Goal: Task Accomplishment & Management: Manage account settings

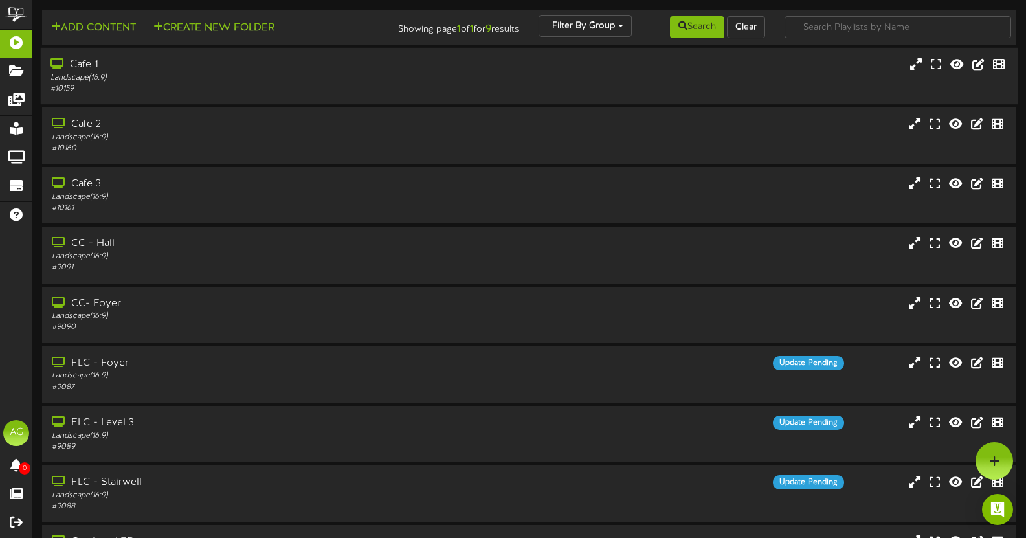
click at [270, 75] on div "Landscape ( 16:9 )" at bounding box center [245, 78] width 388 height 11
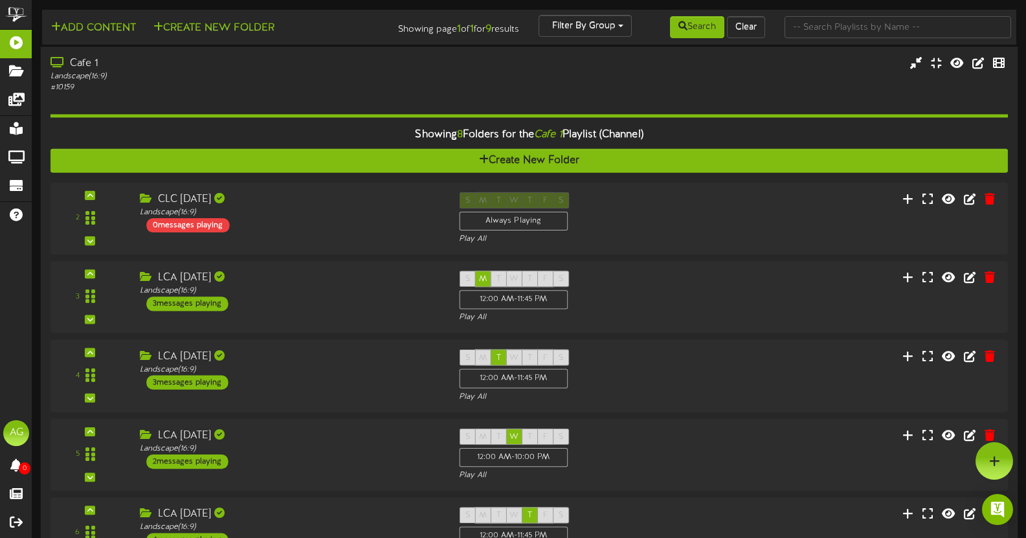
click at [128, 69] on div "Cafe 1" at bounding box center [245, 63] width 388 height 15
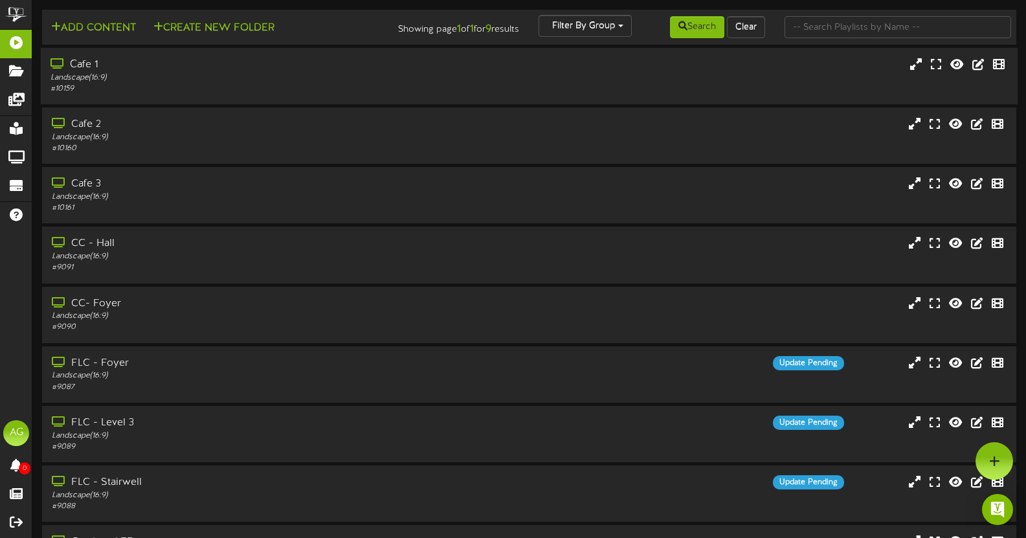
click at [128, 69] on div "Cafe 1" at bounding box center [245, 65] width 388 height 15
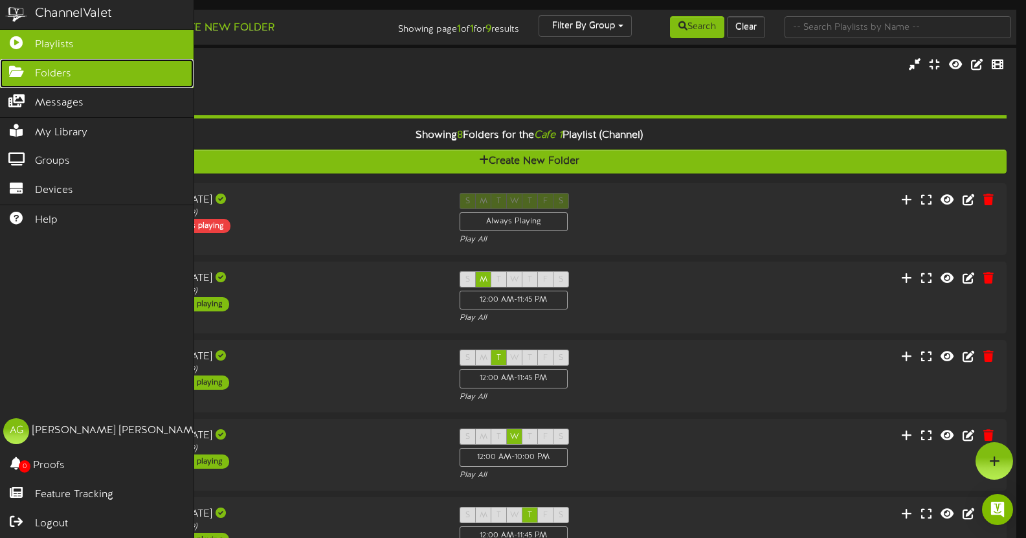
click at [38, 77] on span "Folders" at bounding box center [53, 74] width 36 height 15
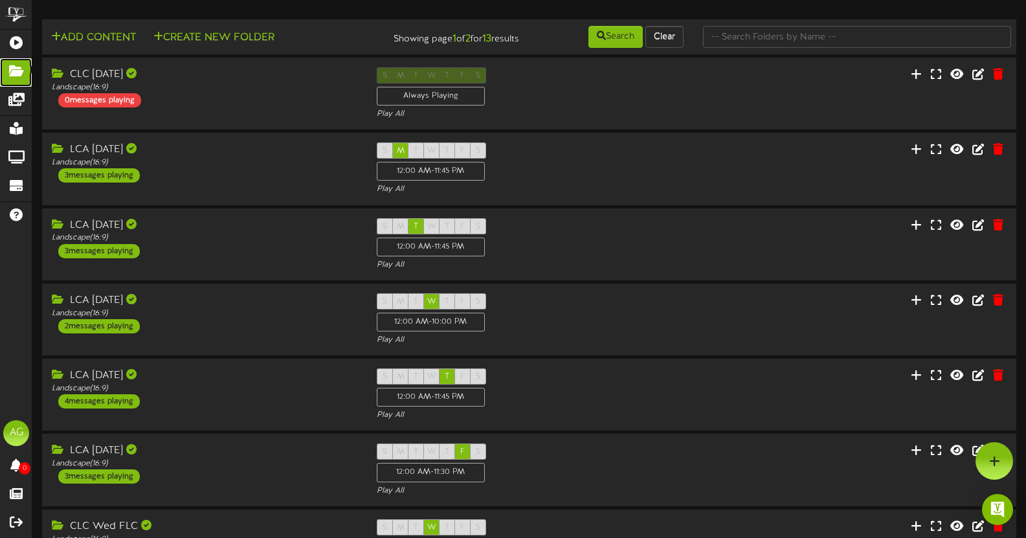
scroll to position [1, 0]
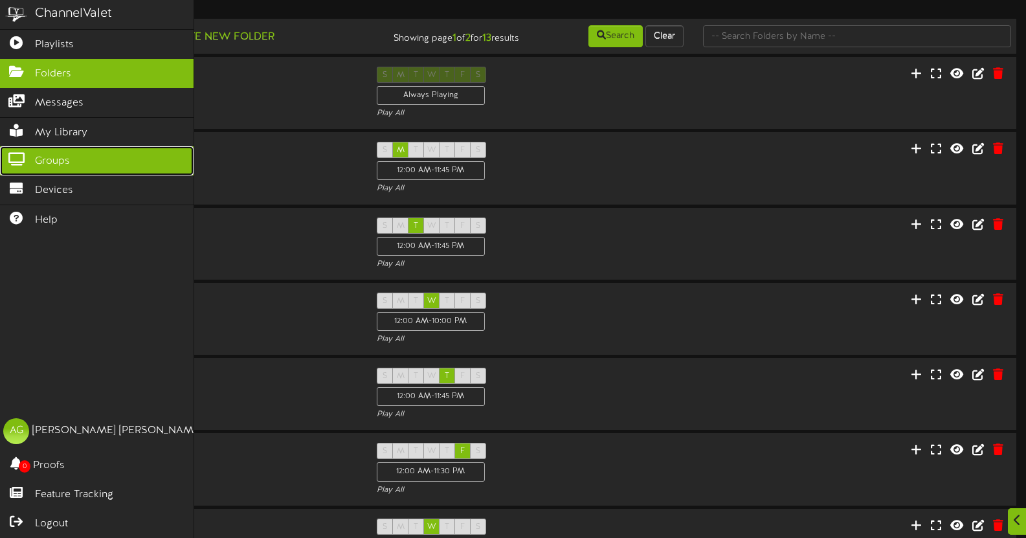
click at [65, 154] on span "Groups" at bounding box center [52, 161] width 35 height 15
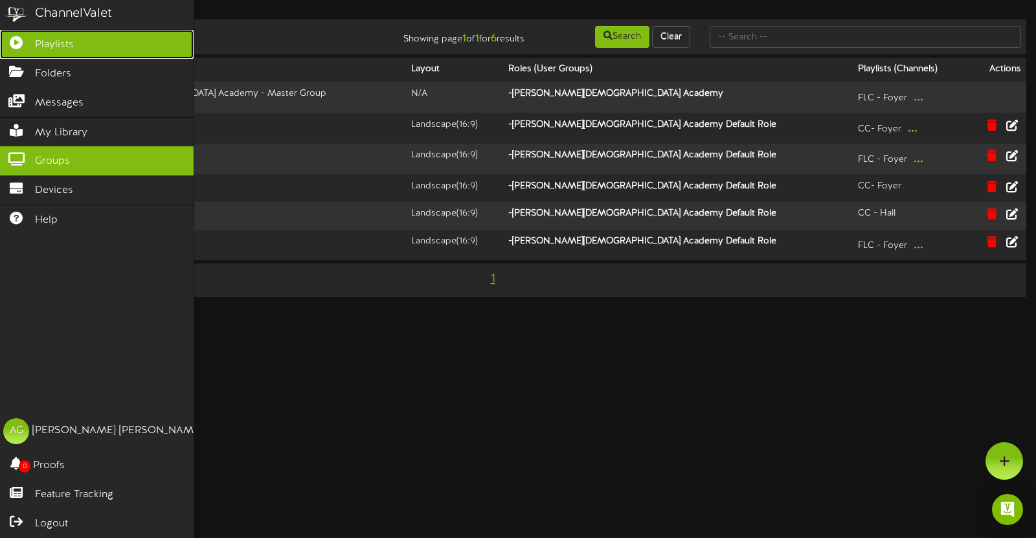
click at [60, 46] on span "Playlists" at bounding box center [54, 45] width 39 height 15
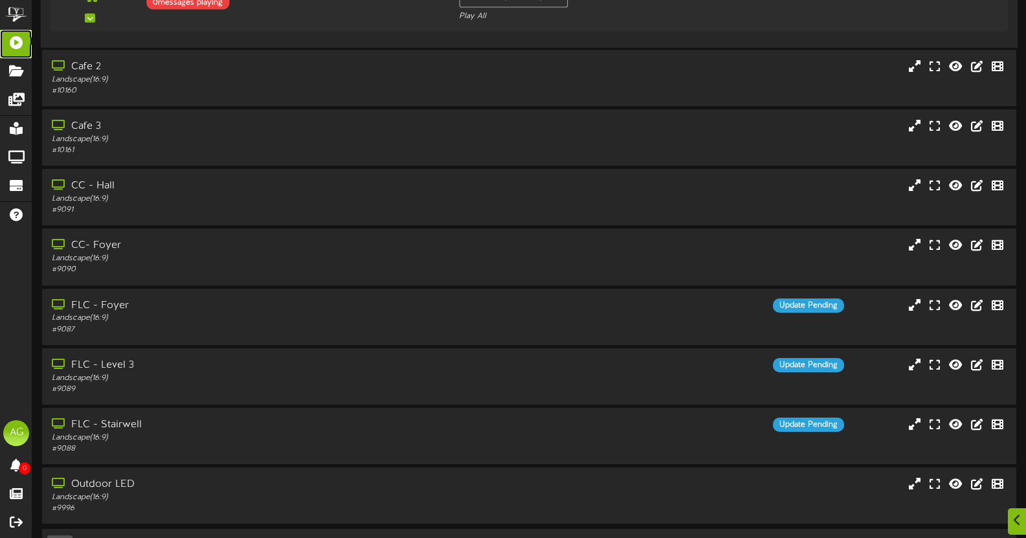
scroll to position [736, 0]
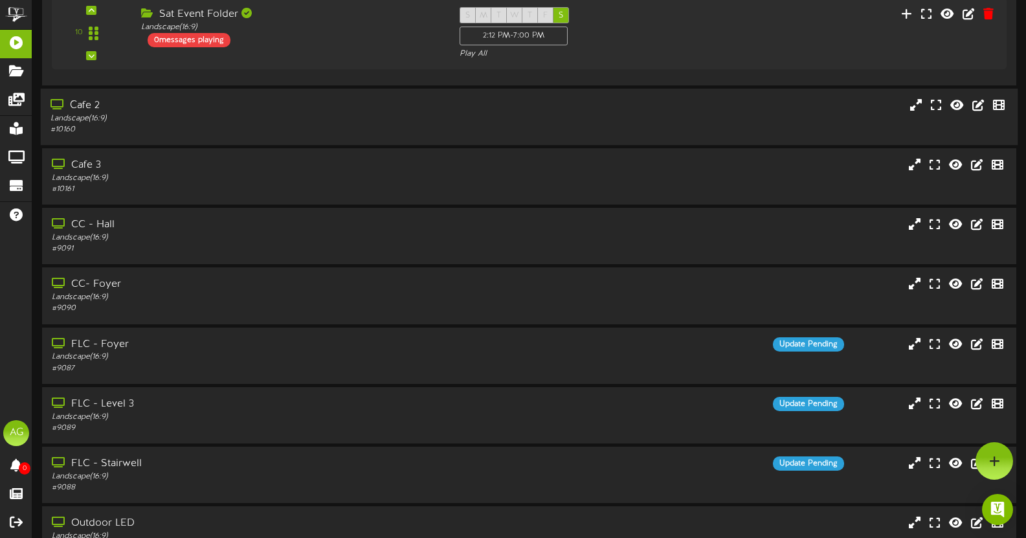
click at [163, 118] on div "Landscape ( 16:9 )" at bounding box center [245, 118] width 388 height 11
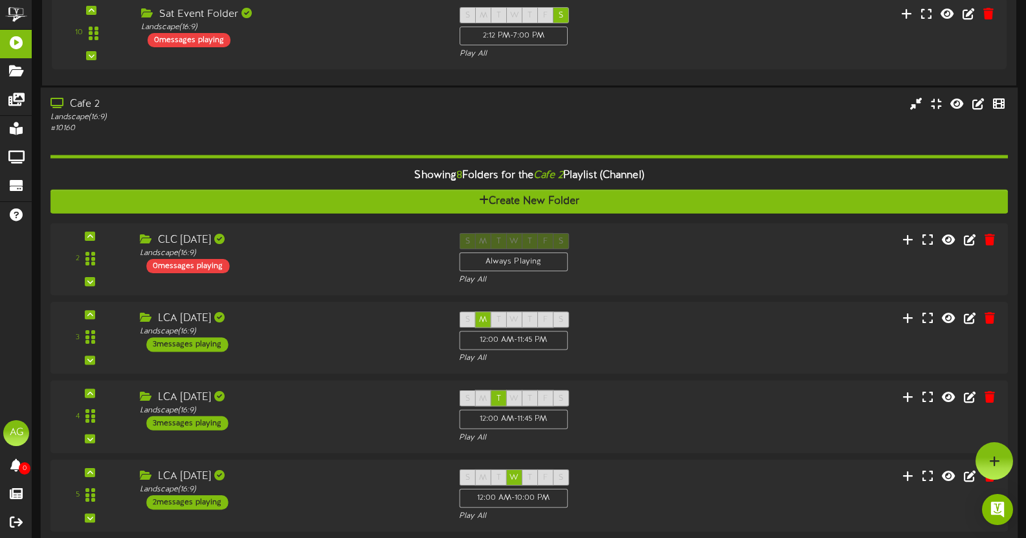
click at [163, 118] on div "Landscape ( 16:9 )" at bounding box center [245, 117] width 388 height 11
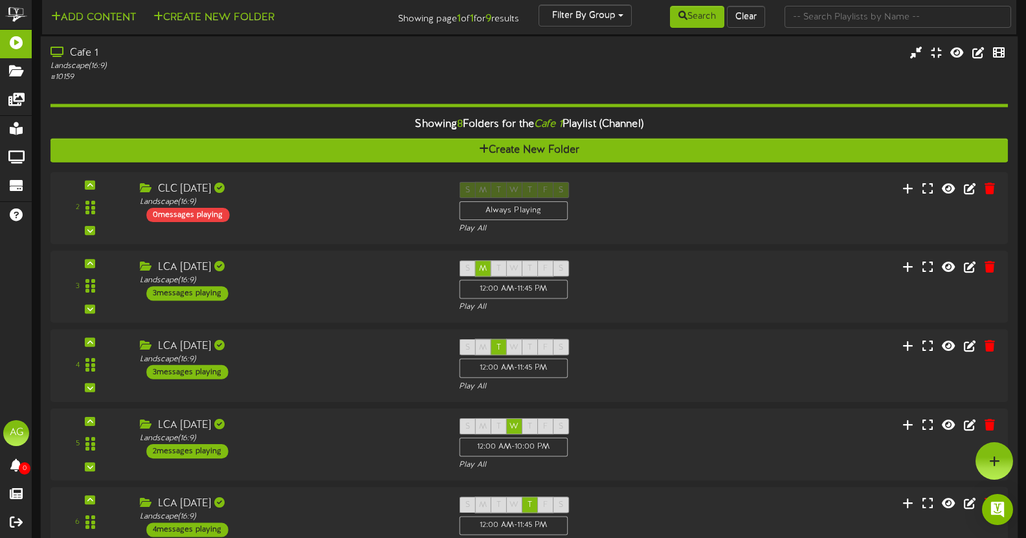
scroll to position [14, 0]
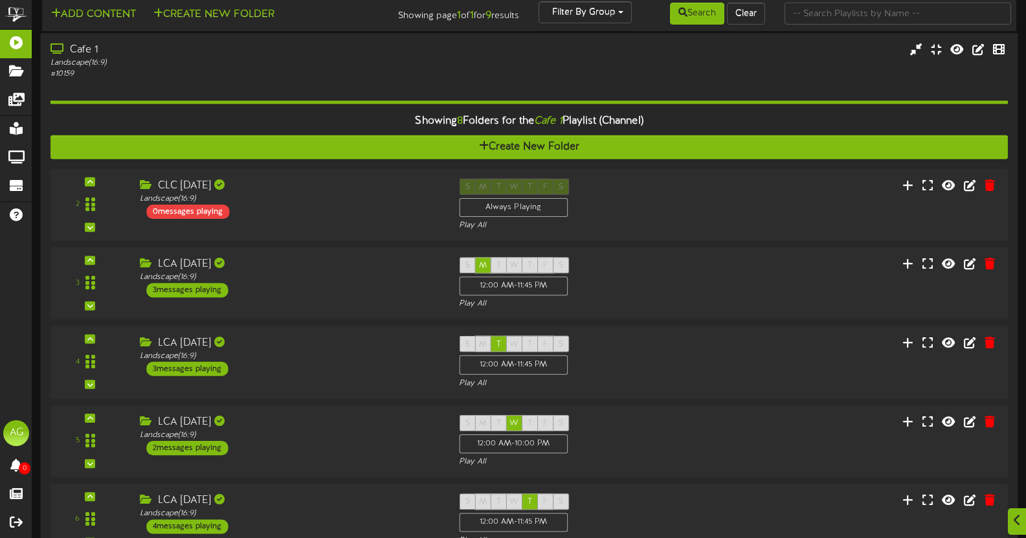
click at [155, 55] on div "Cafe 1" at bounding box center [245, 50] width 388 height 15
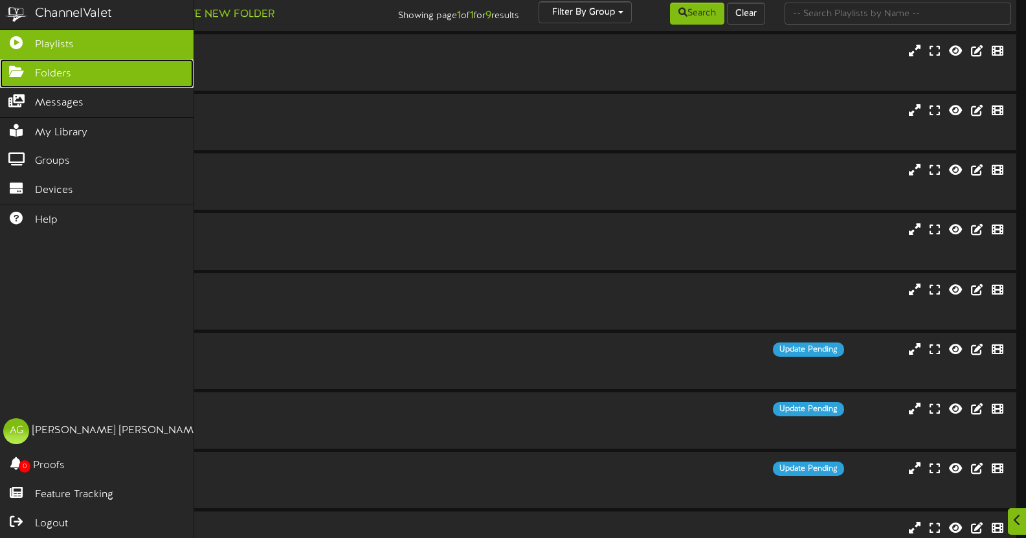
click at [50, 84] on link "Folders" at bounding box center [97, 73] width 194 height 29
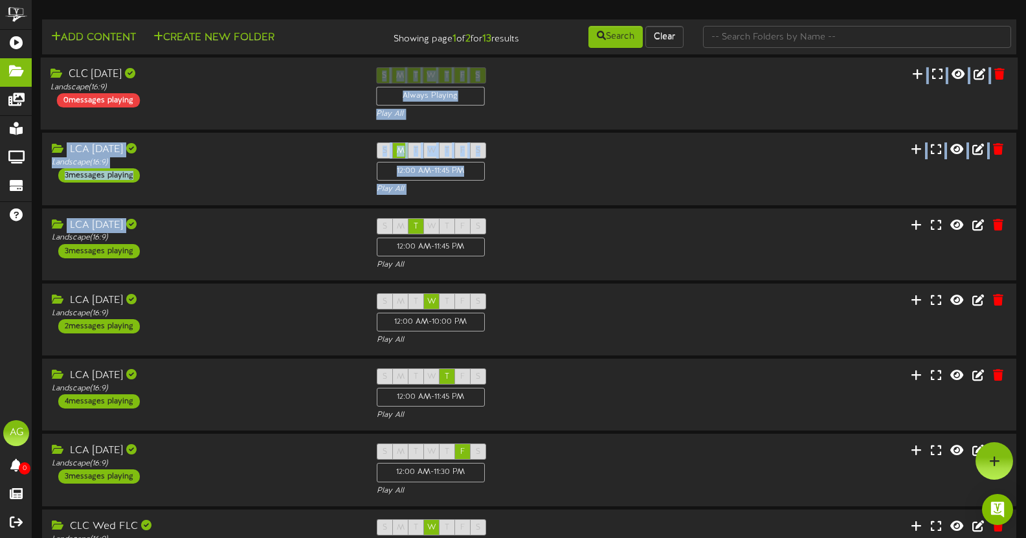
drag, startPoint x: 336, startPoint y: 227, endPoint x: 265, endPoint y: 99, distance: 146.7
click at [265, 99] on div "Add Content Create New Folder Showing page 1 of 2 for 13 results Search Clear" at bounding box center [529, 439] width 994 height 841
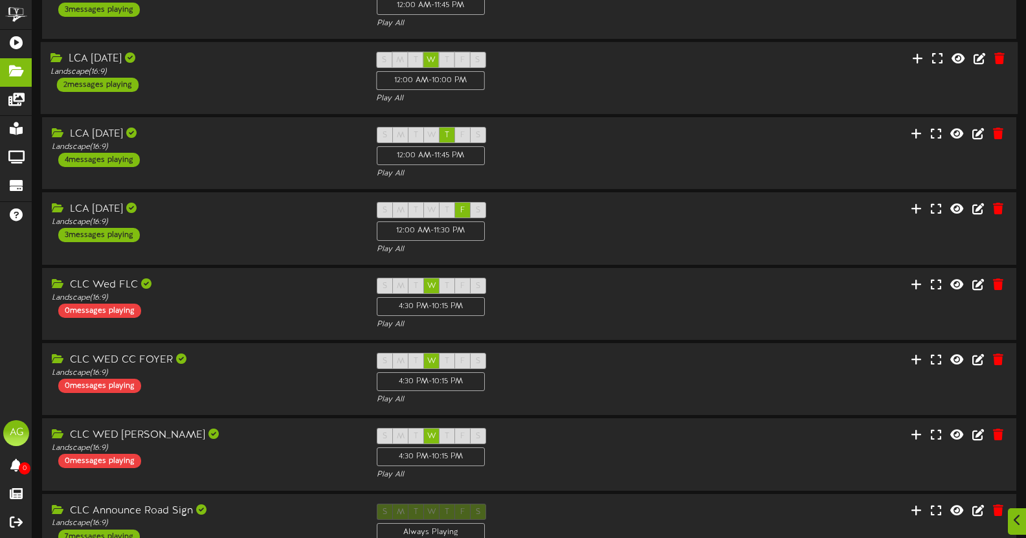
scroll to position [323, 0]
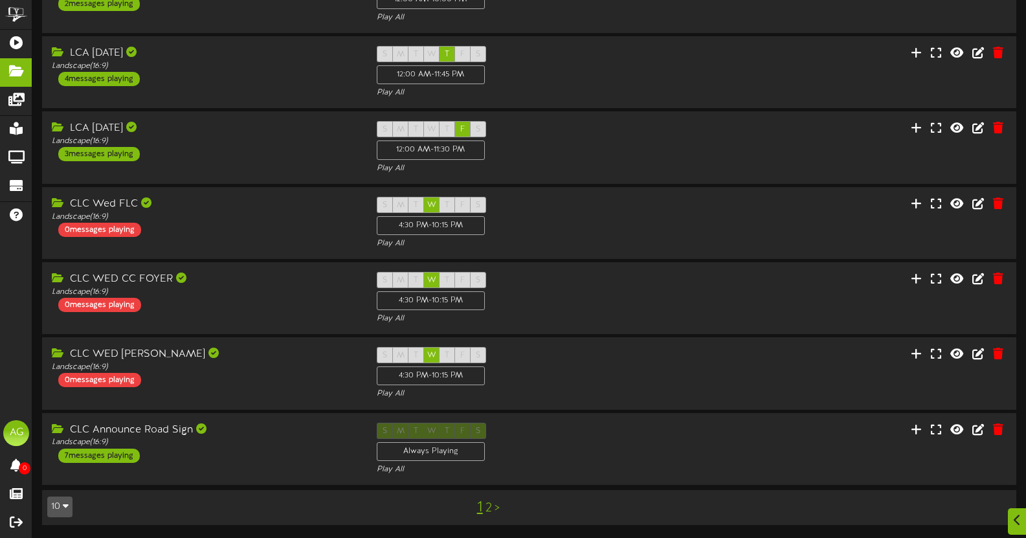
click at [486, 506] on link "2" at bounding box center [489, 508] width 6 height 14
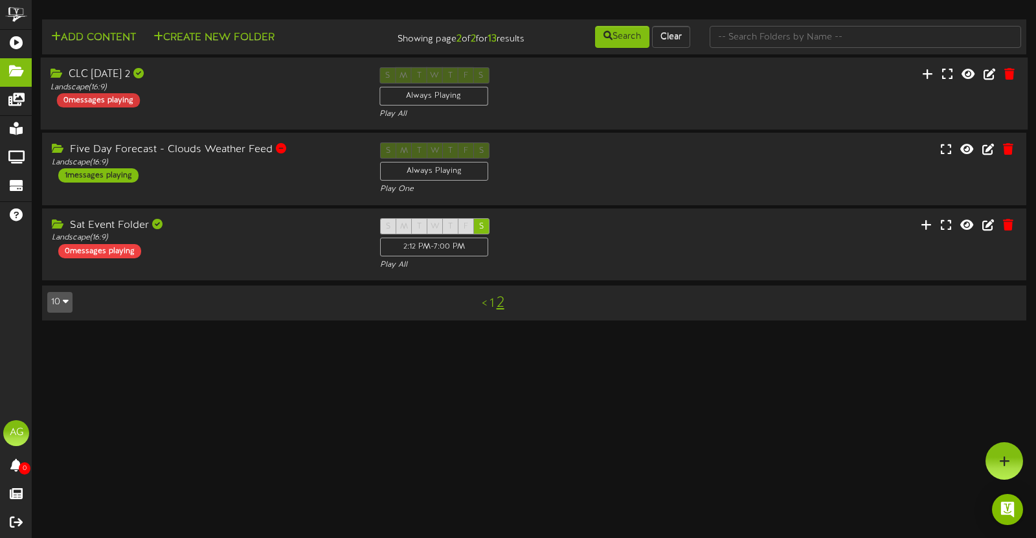
drag, startPoint x: 210, startPoint y: 130, endPoint x: 116, endPoint y: 95, distance: 100.8
click at [116, 95] on div "CLC Sunday 2 Landscape ( 16:9 ) 0 messages playing S M T W T F S Always Playing…" at bounding box center [535, 94] width 988 height 73
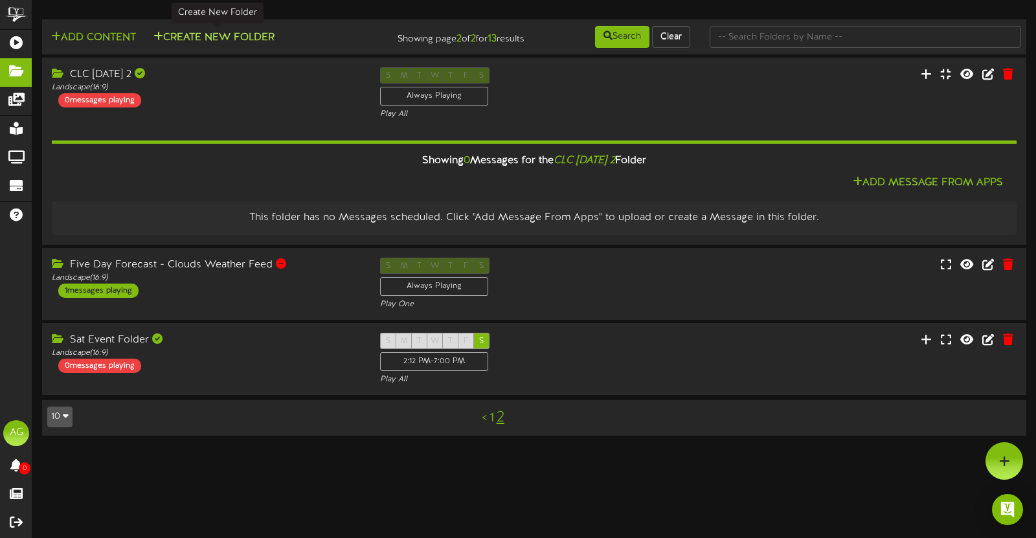
click at [232, 37] on button "Create New Folder" at bounding box center [214, 38] width 129 height 16
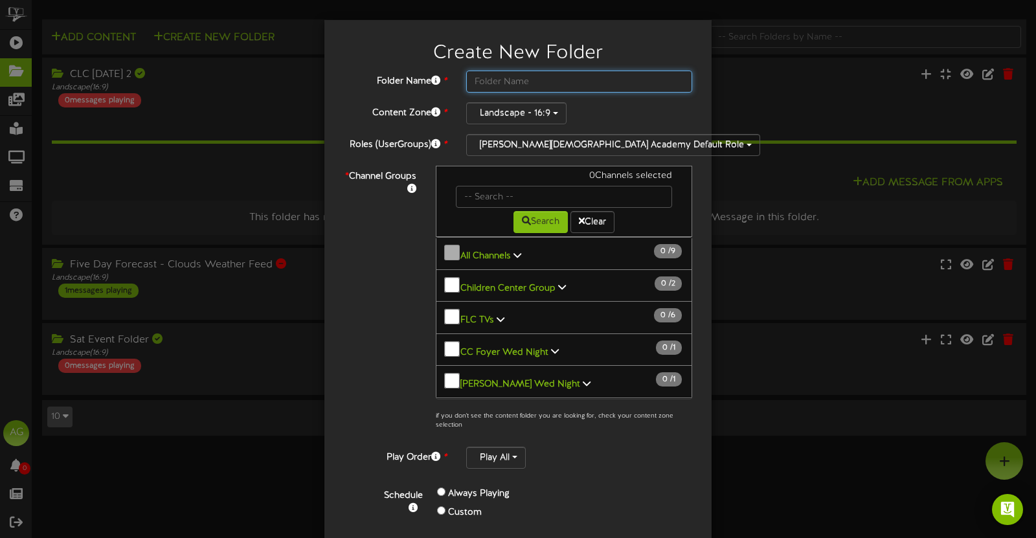
click at [486, 76] on input "text" at bounding box center [579, 82] width 226 height 22
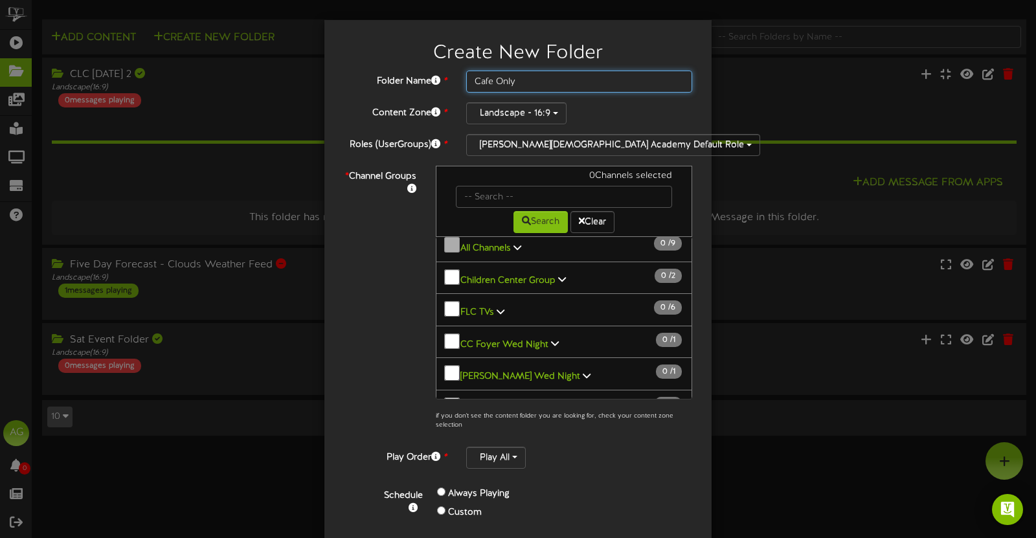
type input "Cafe Only"
click at [497, 307] on icon at bounding box center [501, 311] width 8 height 9
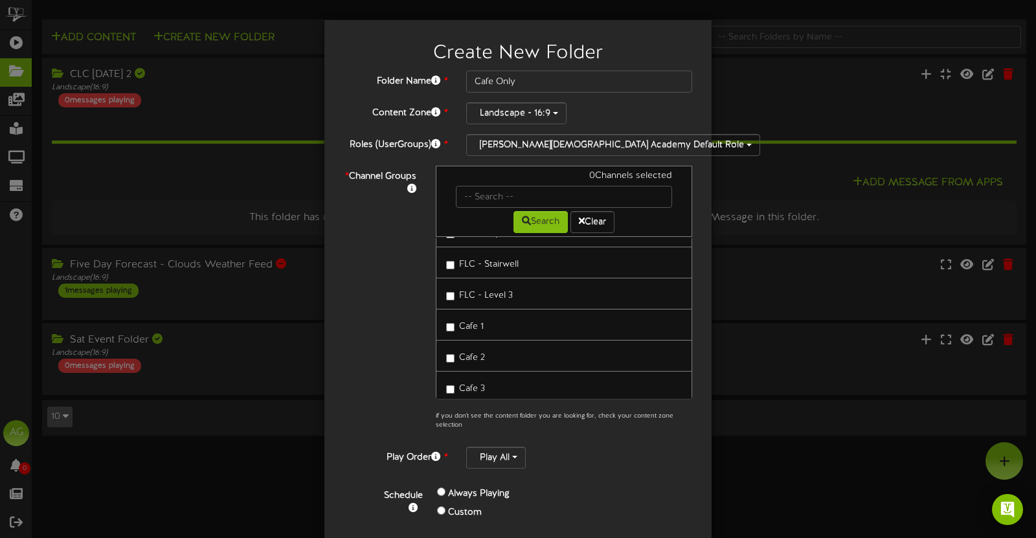
scroll to position [119, 0]
click at [446, 378] on label "Cafe 3" at bounding box center [465, 386] width 39 height 17
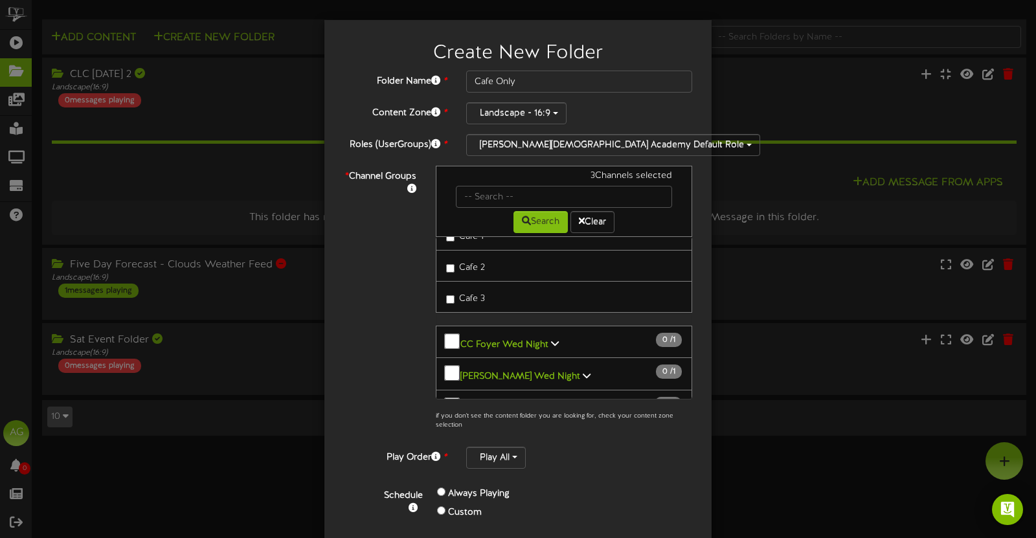
drag, startPoint x: 476, startPoint y: 359, endPoint x: 510, endPoint y: 424, distance: 73.3
click at [510, 424] on div "3 Channels selected Search Clear All Channels 3 9" at bounding box center [564, 301] width 276 height 271
click at [599, 430] on p "if you don't see the content folder you are looking for, check your content zon…" at bounding box center [564, 298] width 256 height 265
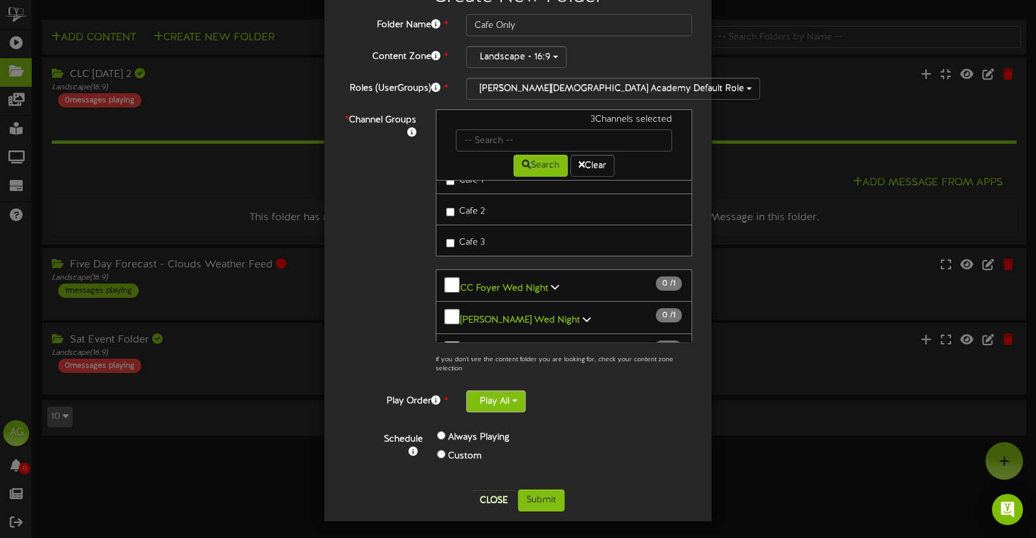
click at [497, 405] on button "Play All" at bounding box center [496, 402] width 60 height 22
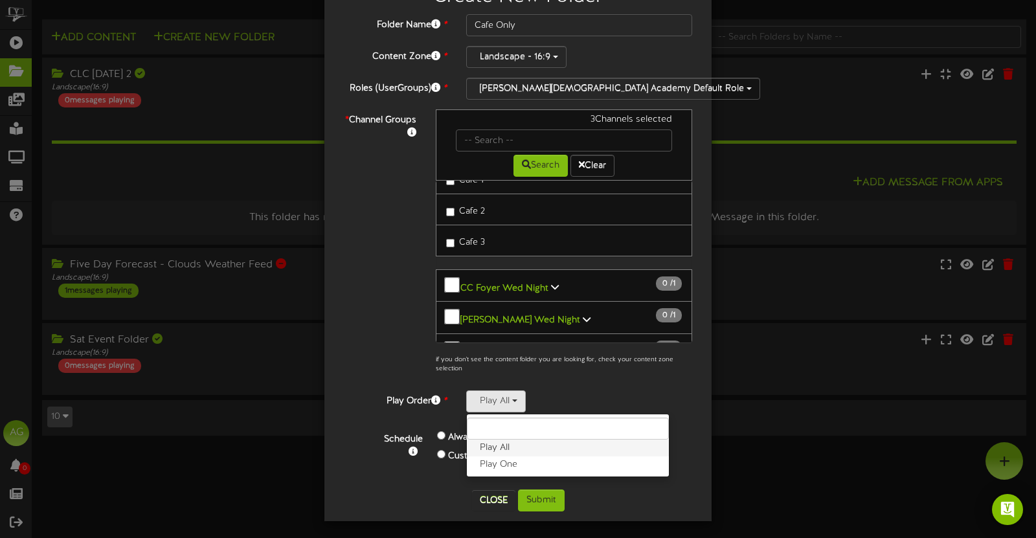
click at [522, 443] on label "Play All" at bounding box center [568, 448] width 202 height 17
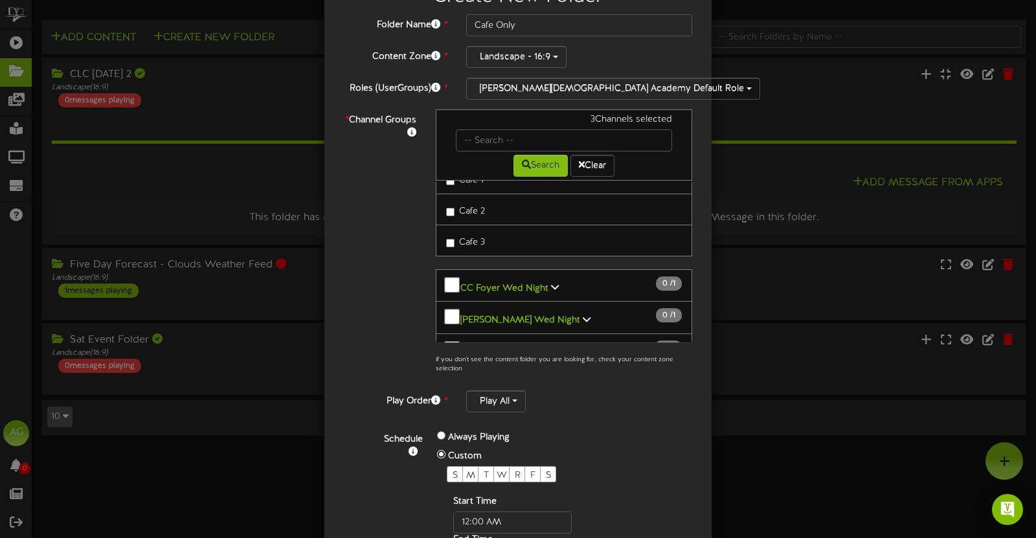
scroll to position [161, 0]
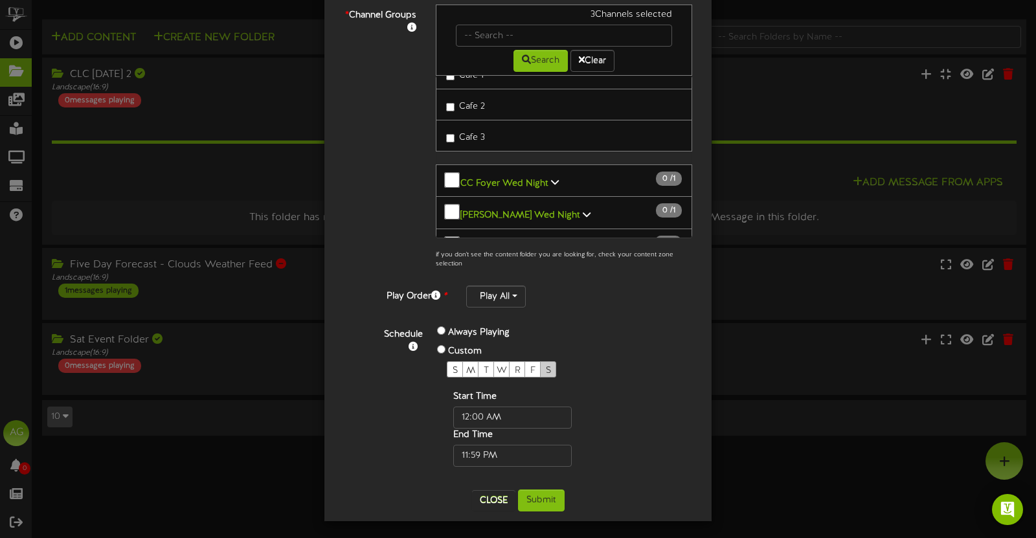
click at [546, 366] on span "S" at bounding box center [548, 371] width 5 height 10
click at [497, 409] on input "text" at bounding box center [512, 418] width 119 height 22
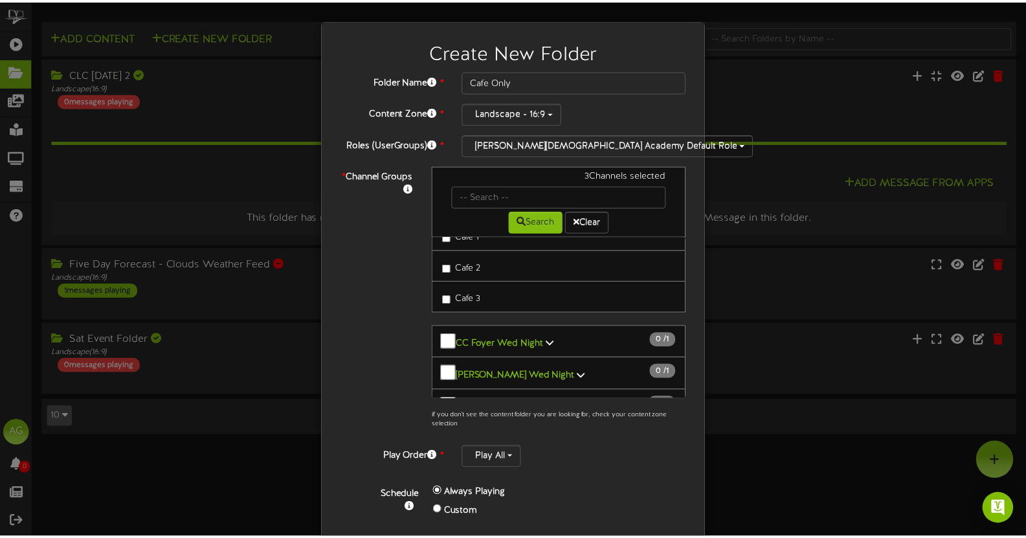
scroll to position [56, 0]
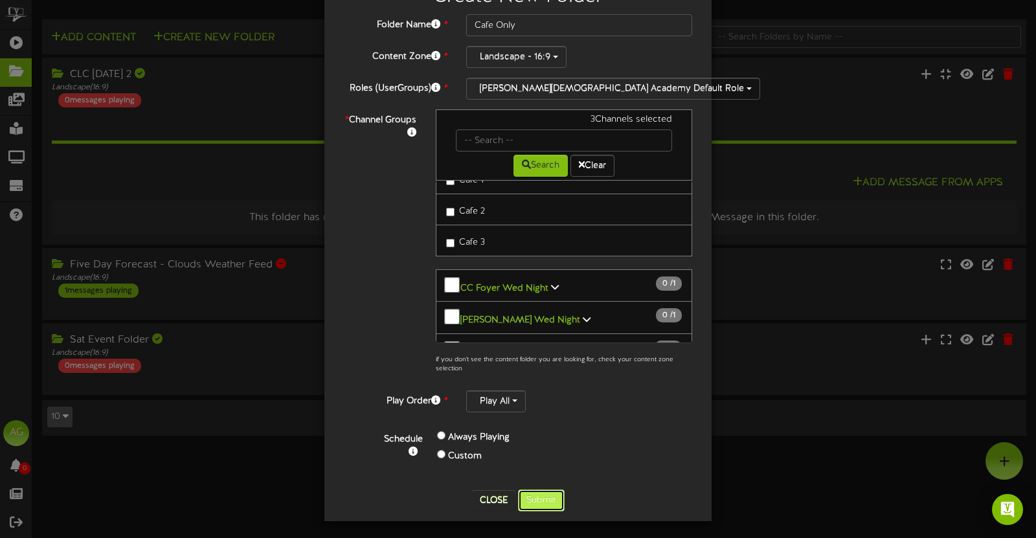
click at [542, 493] on button "Submit" at bounding box center [541, 501] width 47 height 22
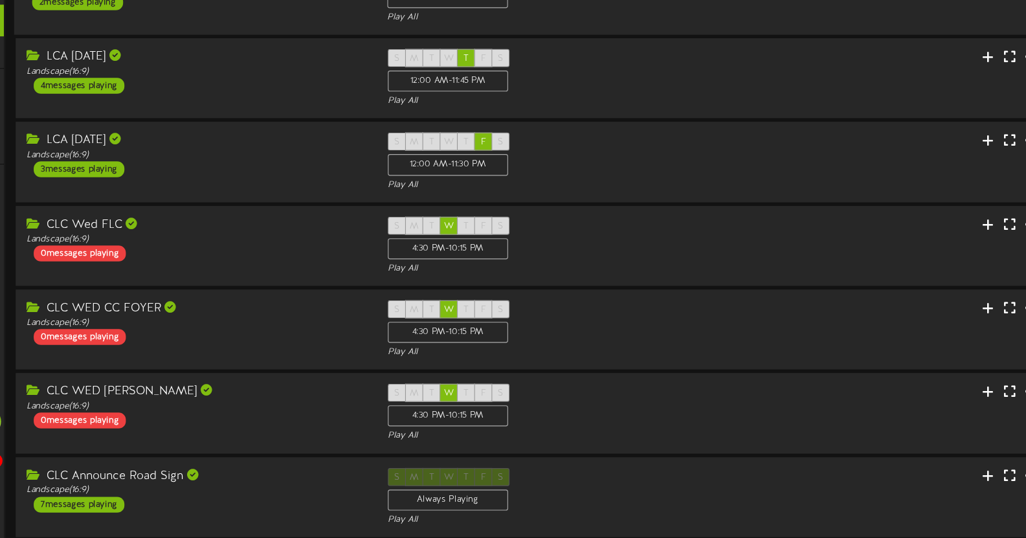
scroll to position [323, 0]
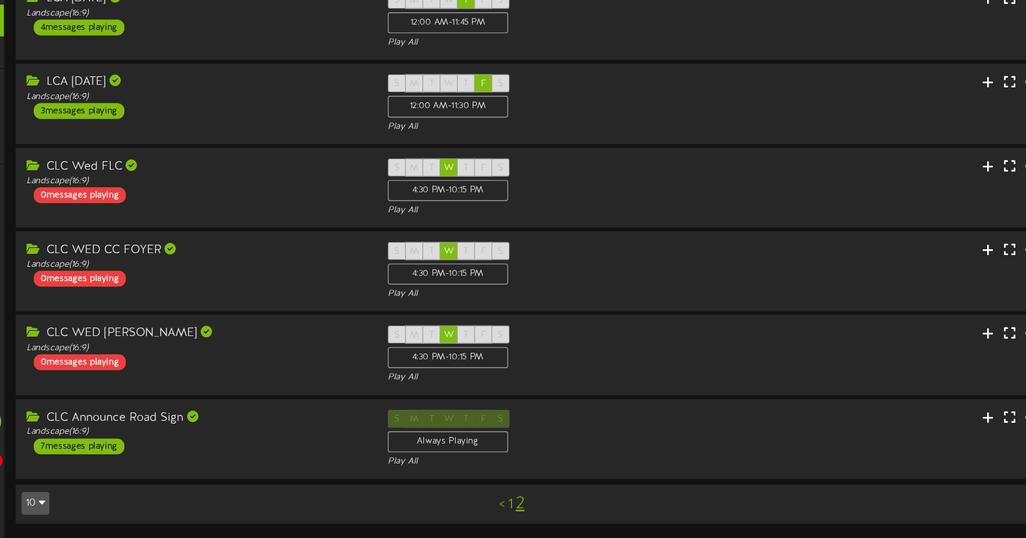
click at [486, 508] on link "1" at bounding box center [487, 508] width 5 height 14
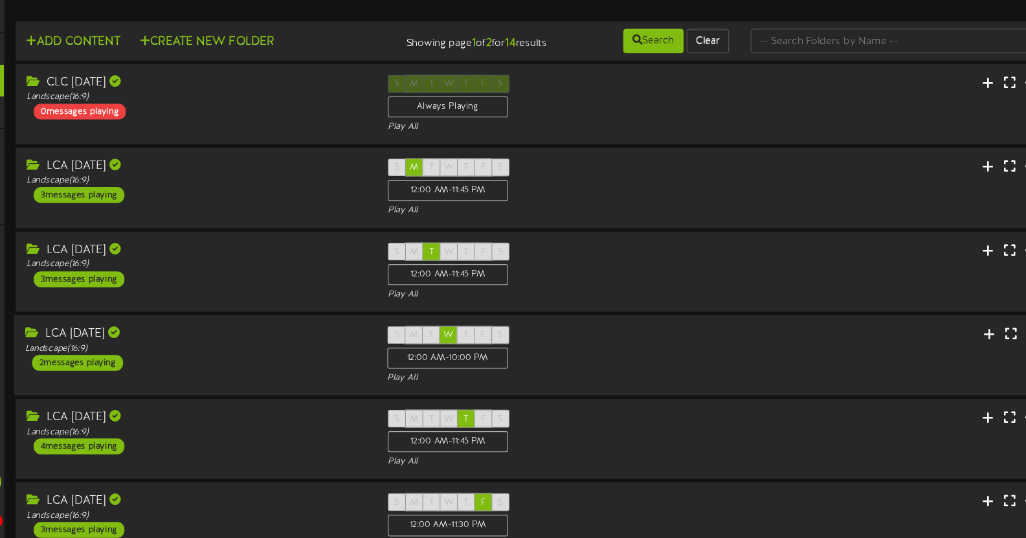
scroll to position [323, 0]
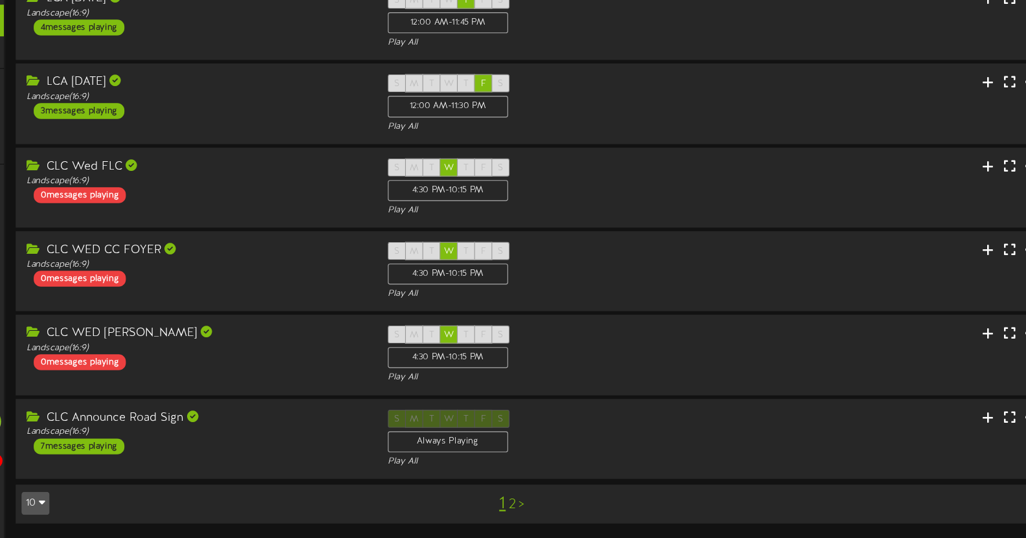
click at [488, 506] on link "2" at bounding box center [489, 508] width 6 height 14
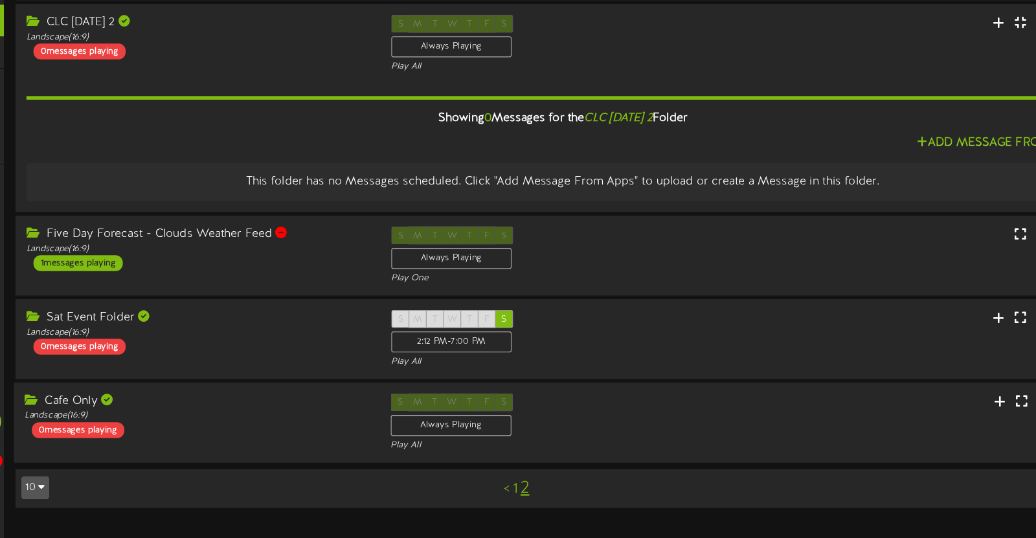
click at [194, 414] on div "Cafe Only" at bounding box center [206, 415] width 310 height 15
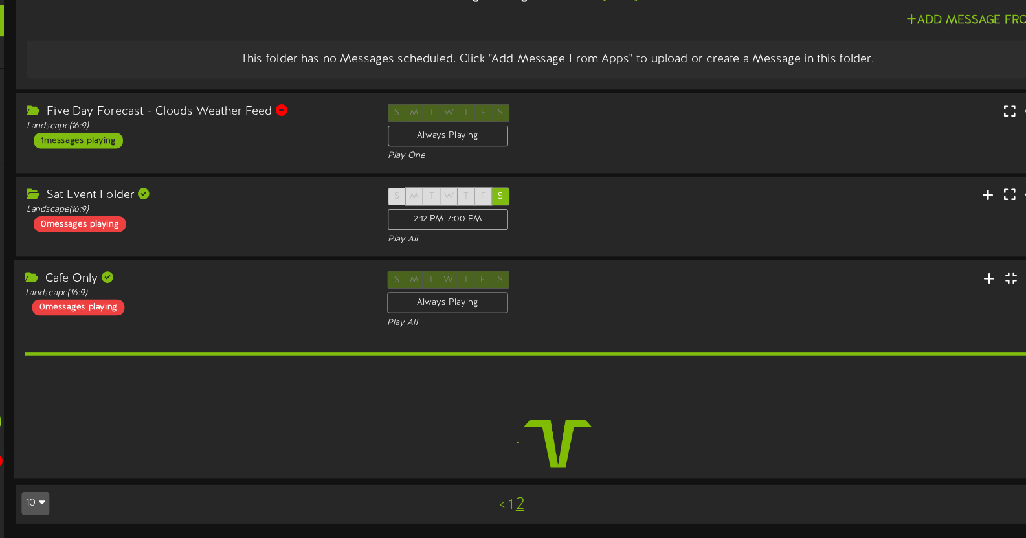
scroll to position [100, 0]
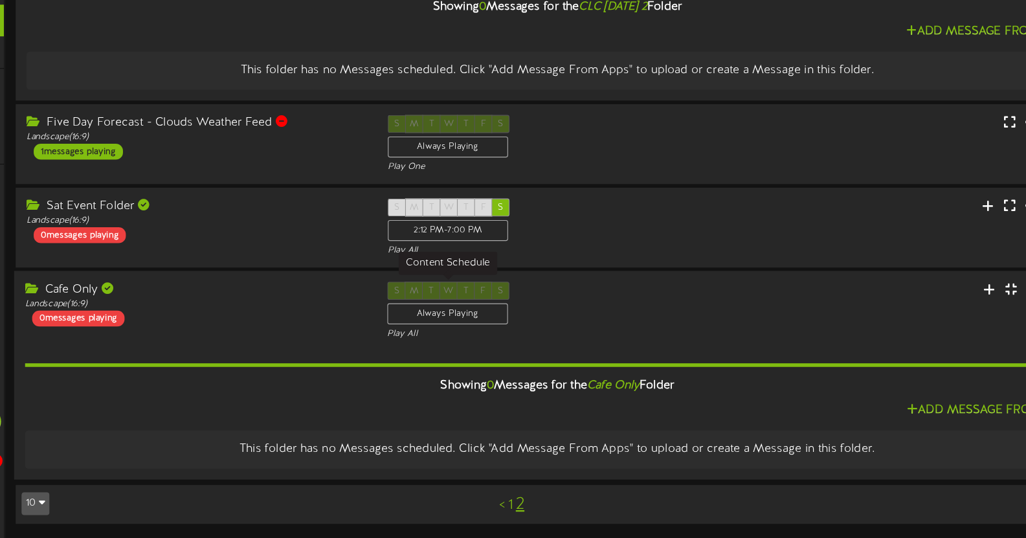
click at [461, 335] on div "Always Playing" at bounding box center [430, 336] width 109 height 19
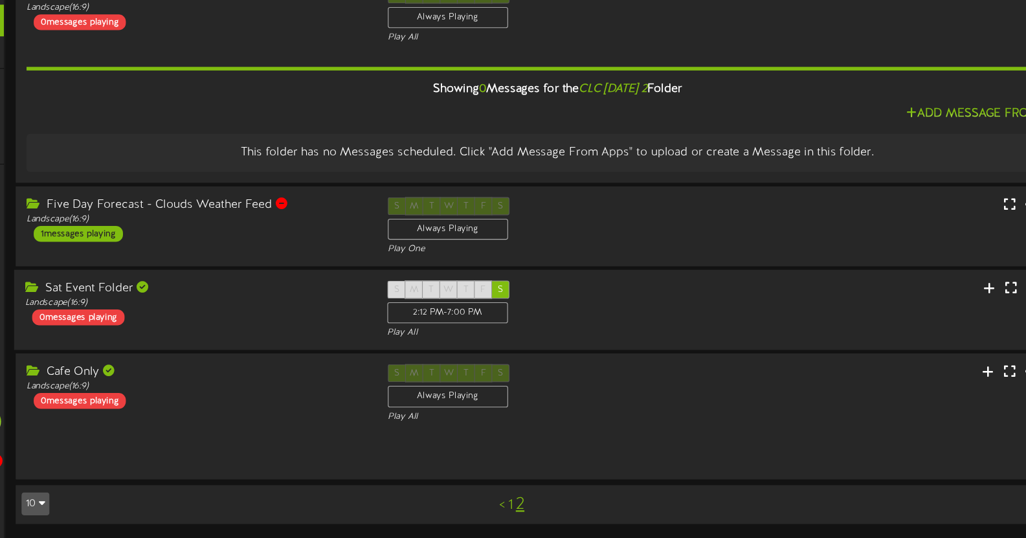
scroll to position [0, 0]
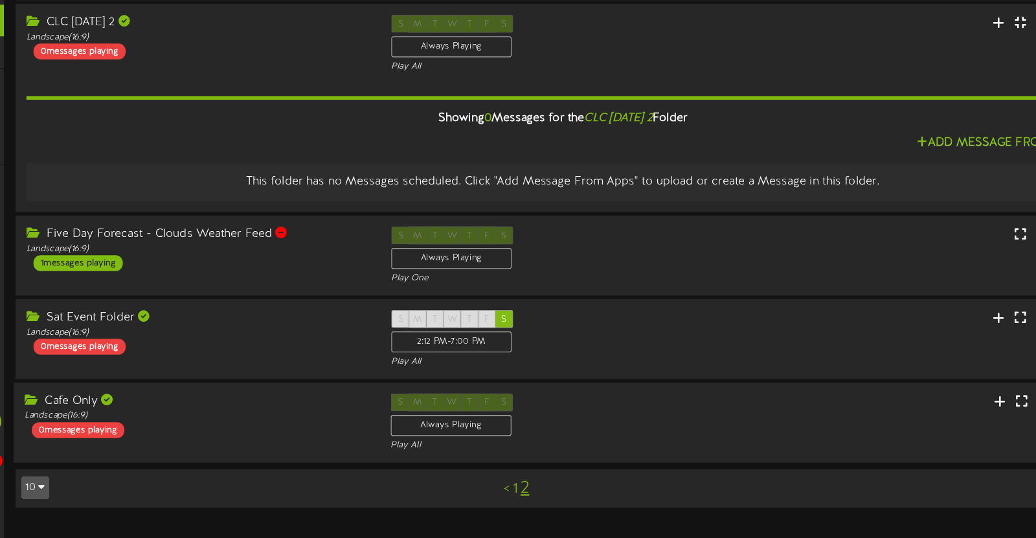
click at [549, 425] on div "S M T W T F S Always Playing Play All" at bounding box center [534, 434] width 329 height 53
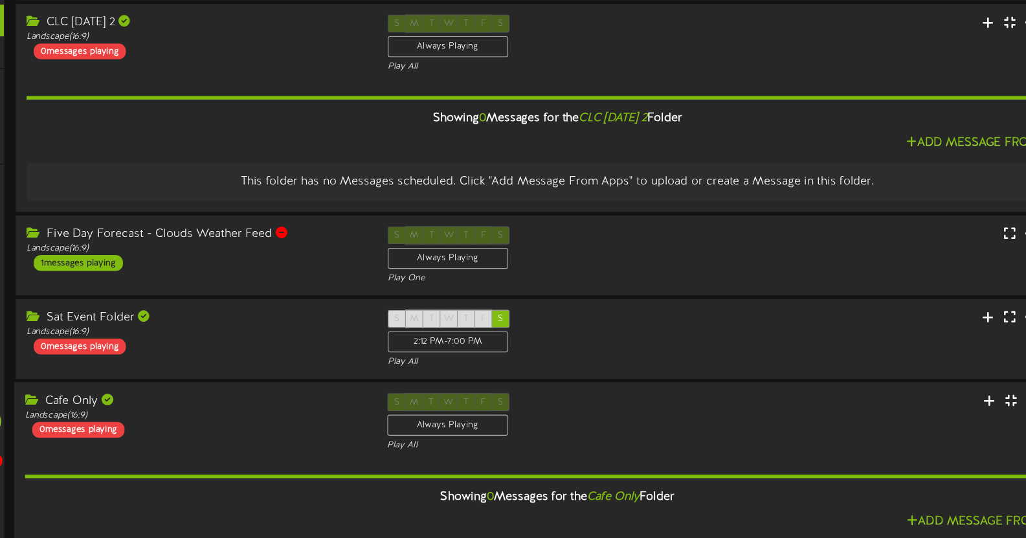
scroll to position [100, 0]
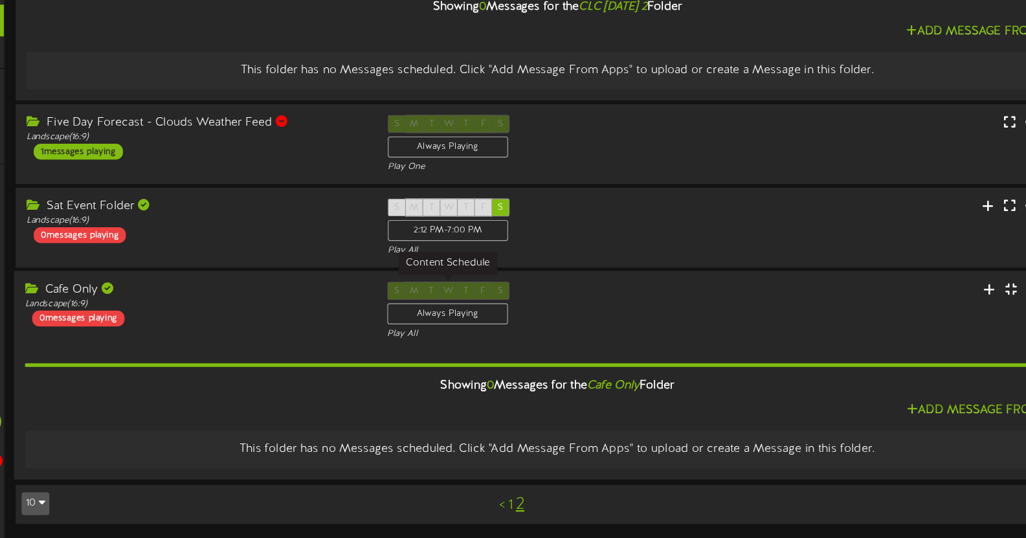
click at [436, 333] on div "Always Playing" at bounding box center [430, 336] width 109 height 19
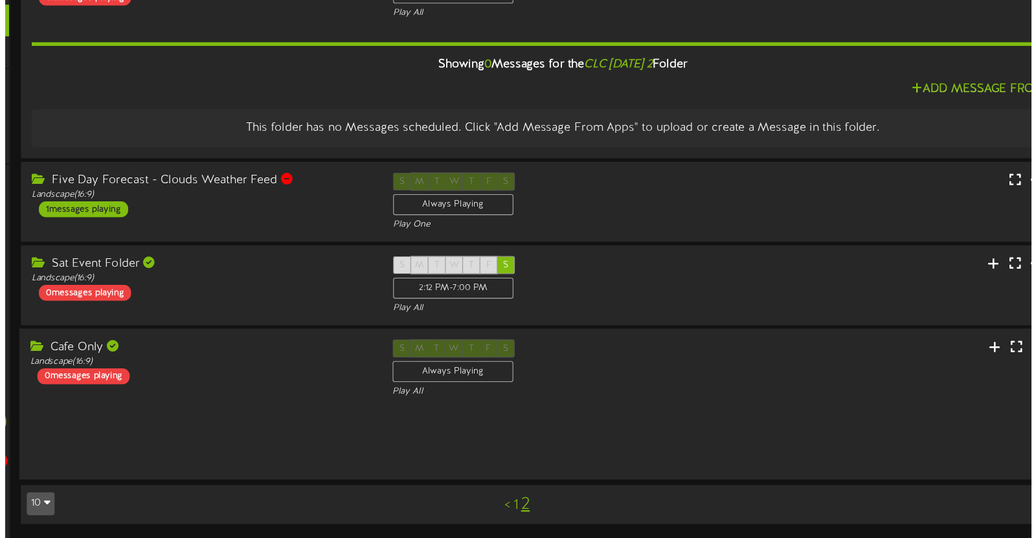
scroll to position [0, 0]
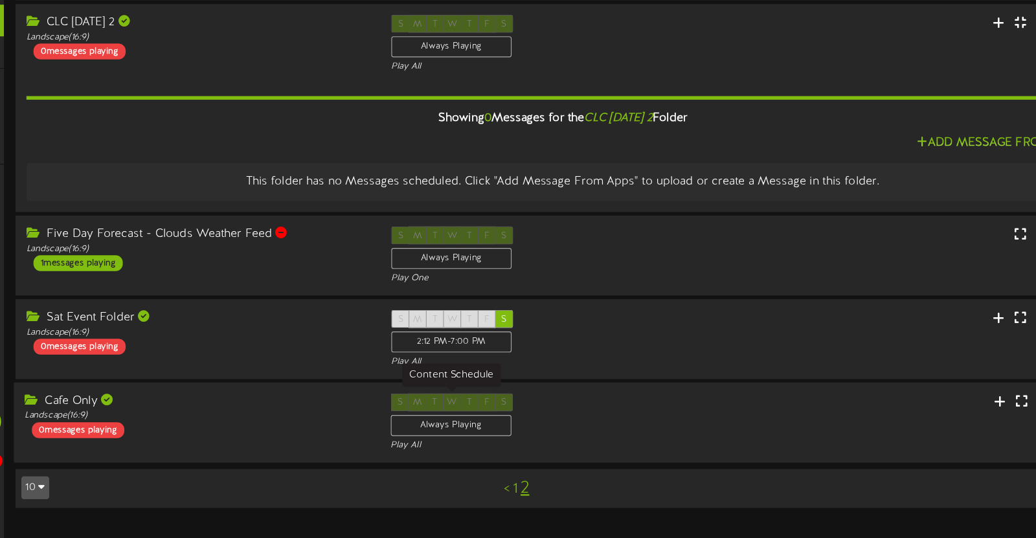
click at [466, 432] on div "Always Playing" at bounding box center [433, 436] width 109 height 19
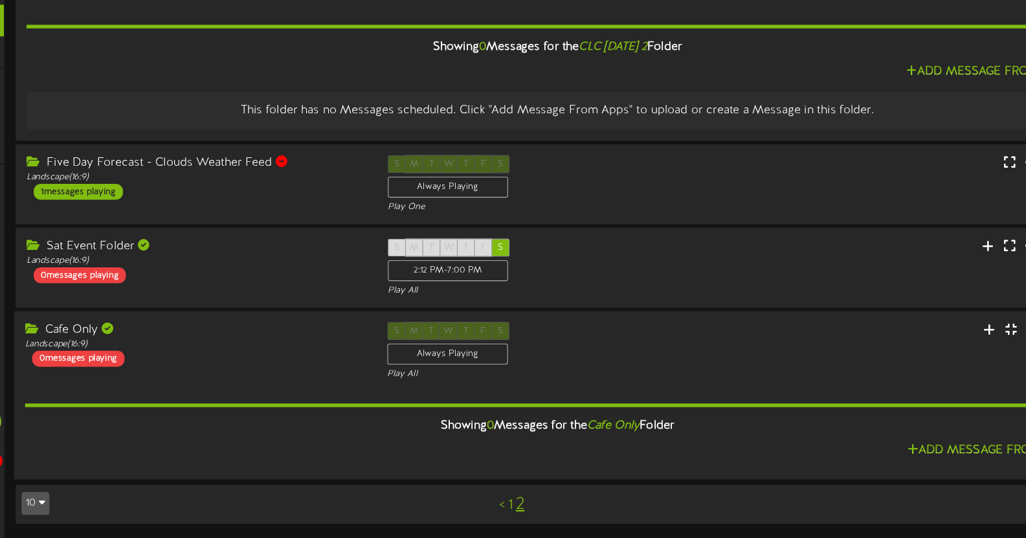
scroll to position [100, 0]
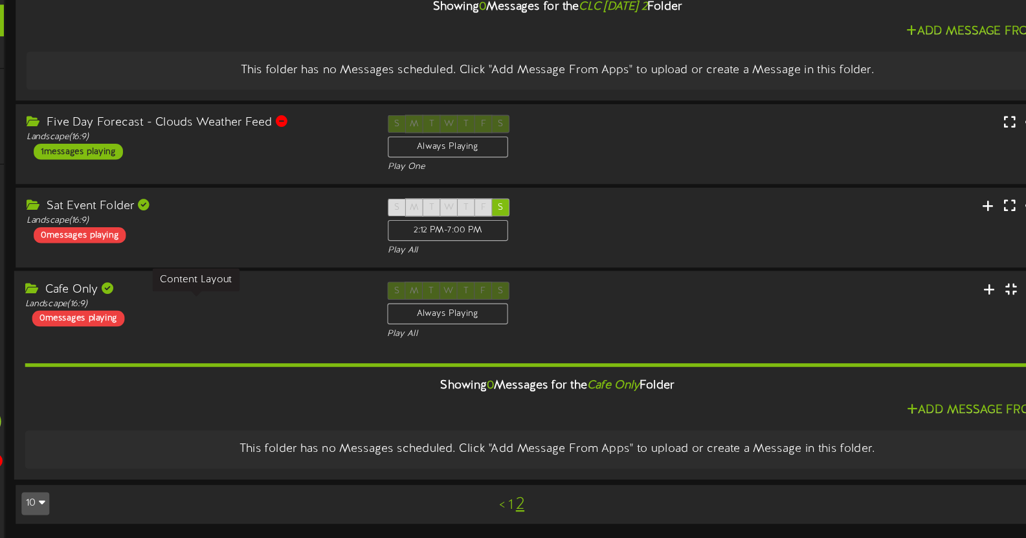
click at [166, 328] on div "Landscape ( 16:9 )" at bounding box center [204, 328] width 306 height 11
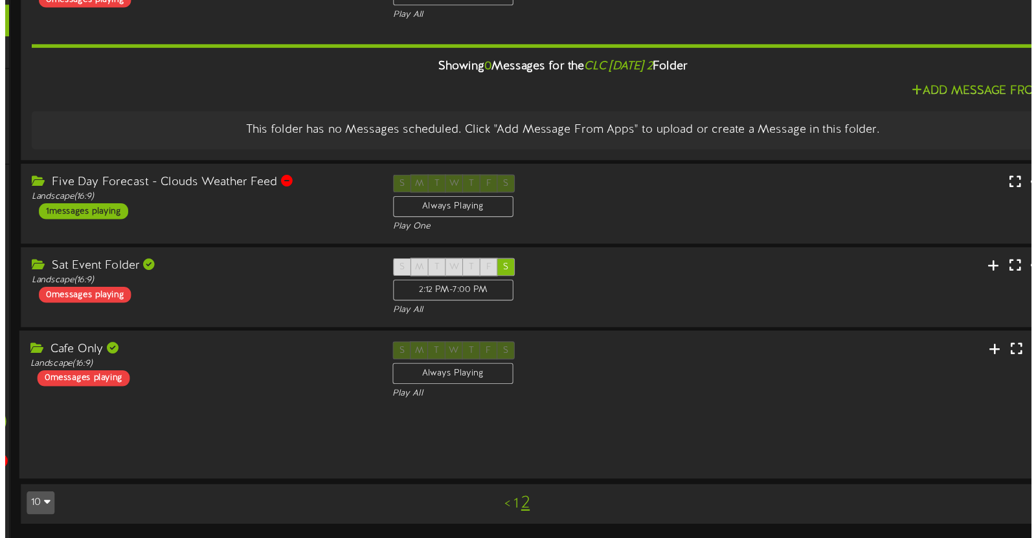
scroll to position [0, 0]
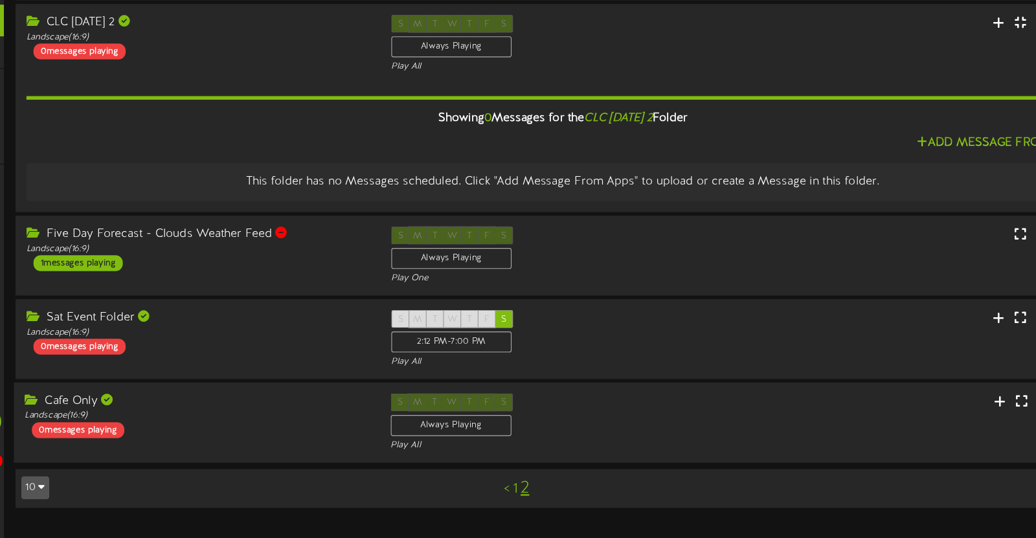
click at [231, 430] on div "Landscape ( 16:9 )" at bounding box center [206, 428] width 310 height 11
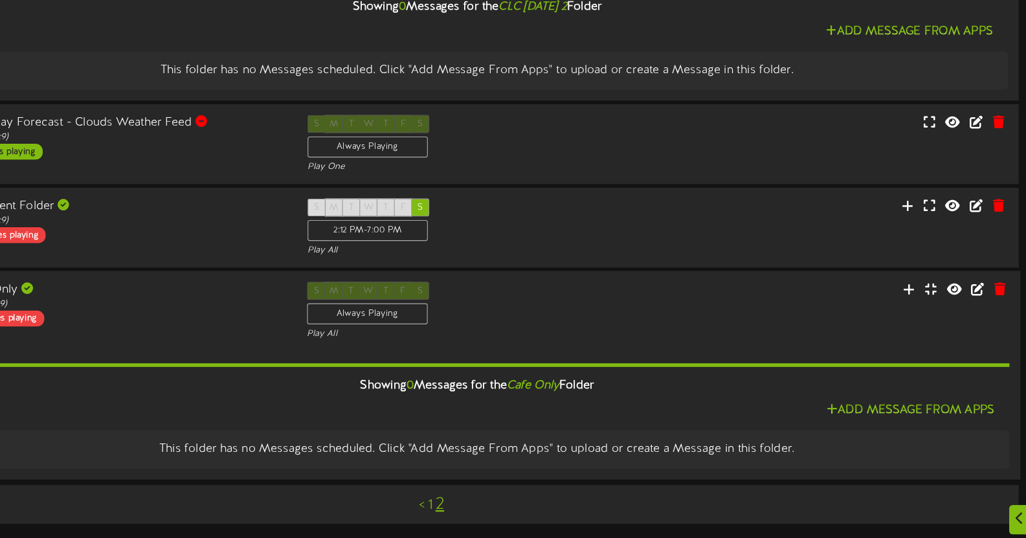
scroll to position [100, 0]
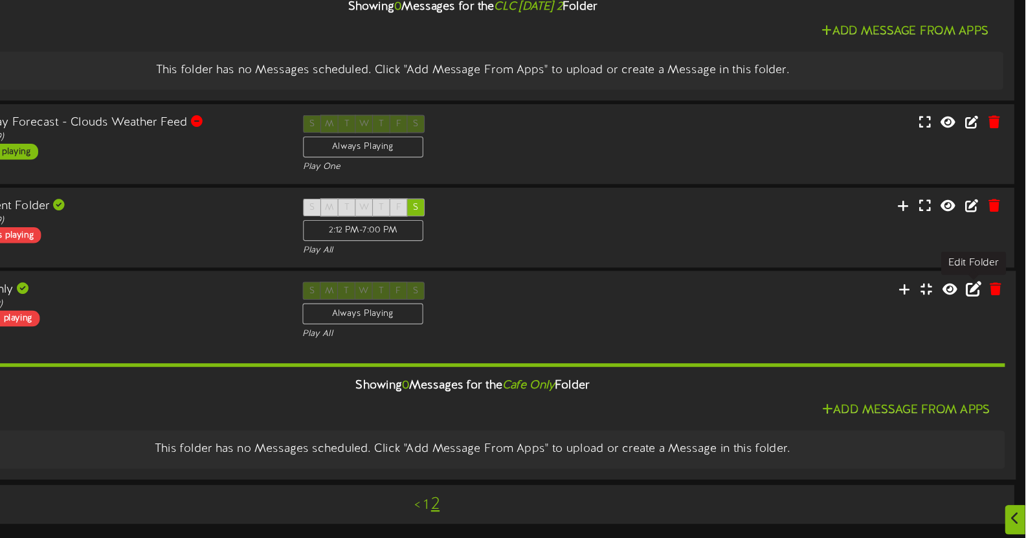
click at [979, 311] on icon at bounding box center [980, 314] width 14 height 14
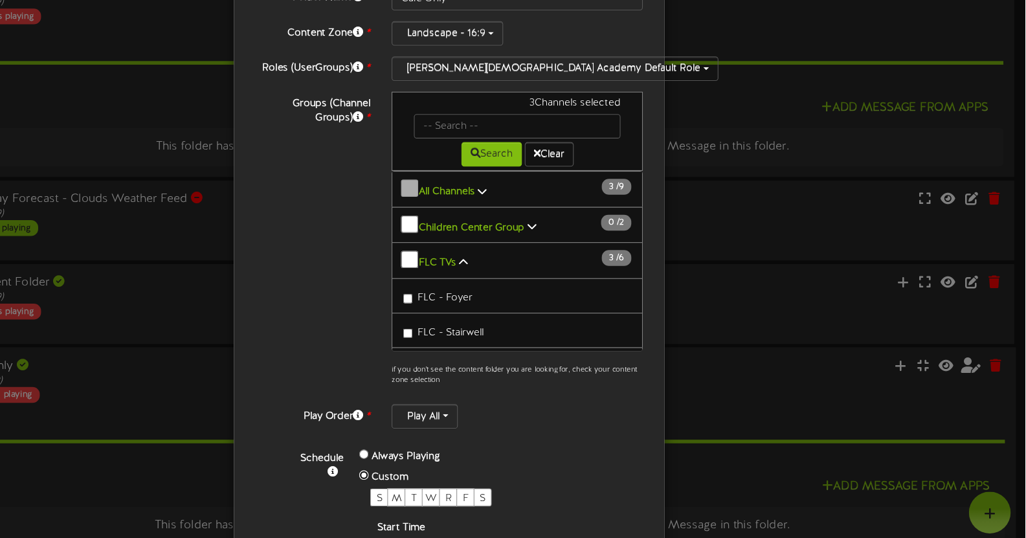
scroll to position [188, 0]
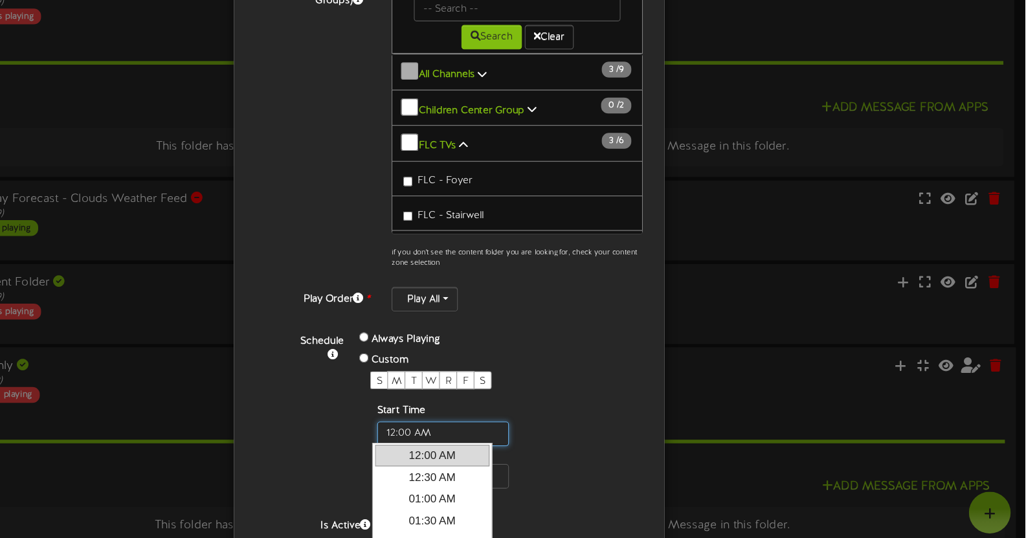
click at [492, 389] on input "text" at bounding box center [503, 390] width 119 height 22
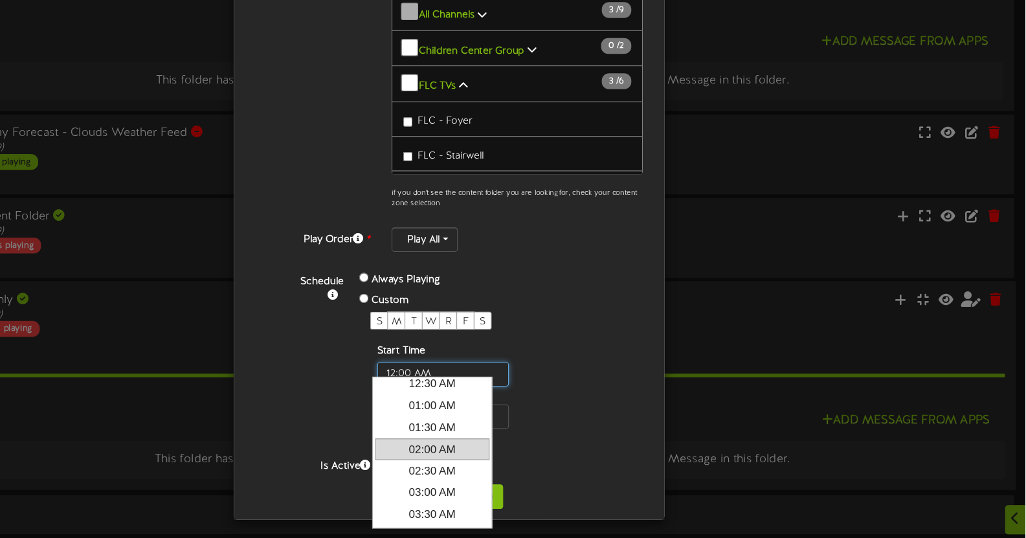
scroll to position [26, 0]
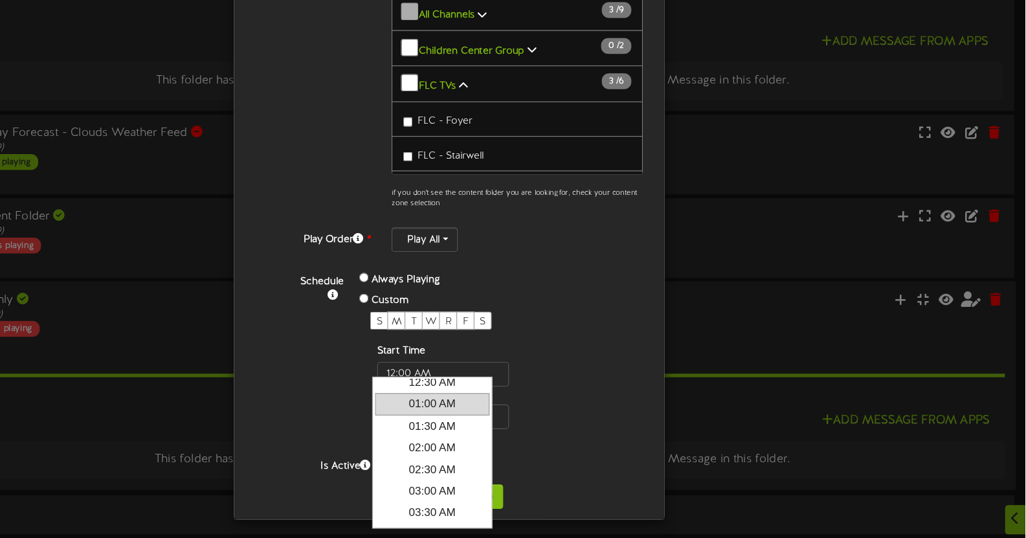
click at [507, 420] on link "01:00 AM" at bounding box center [494, 417] width 104 height 19
type input "1:00 AM"
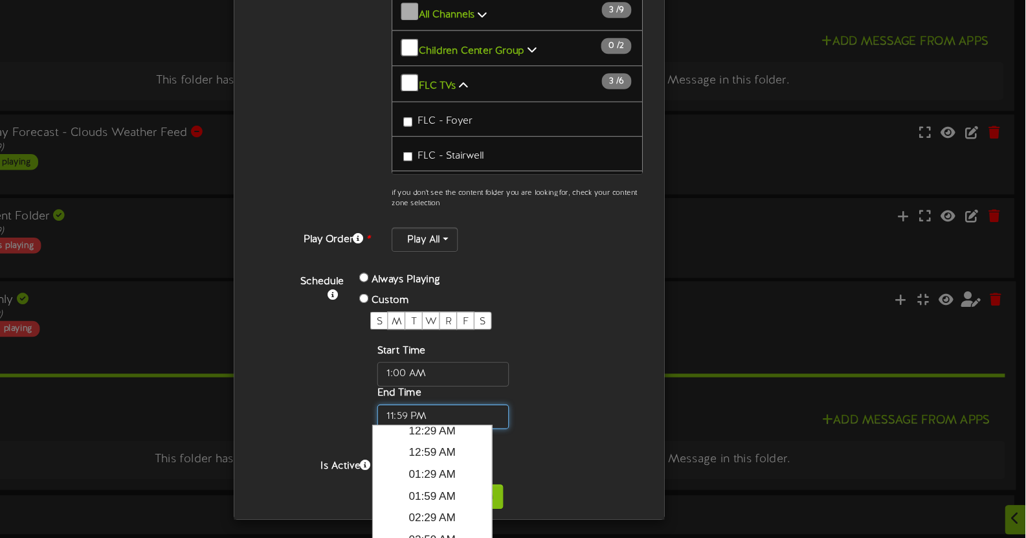
click at [508, 425] on input "text" at bounding box center [503, 429] width 119 height 22
click at [609, 424] on div "S M T W R F S Start Time End Time" at bounding box center [523, 387] width 192 height 106
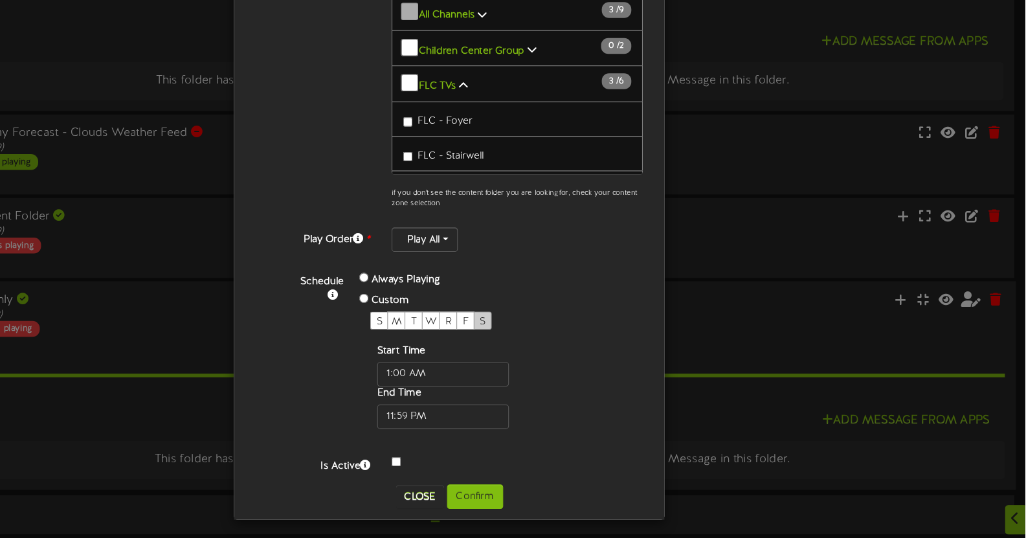
click at [532, 334] on div "S" at bounding box center [538, 342] width 16 height 16
click at [535, 497] on button "Confirm" at bounding box center [531, 501] width 51 height 22
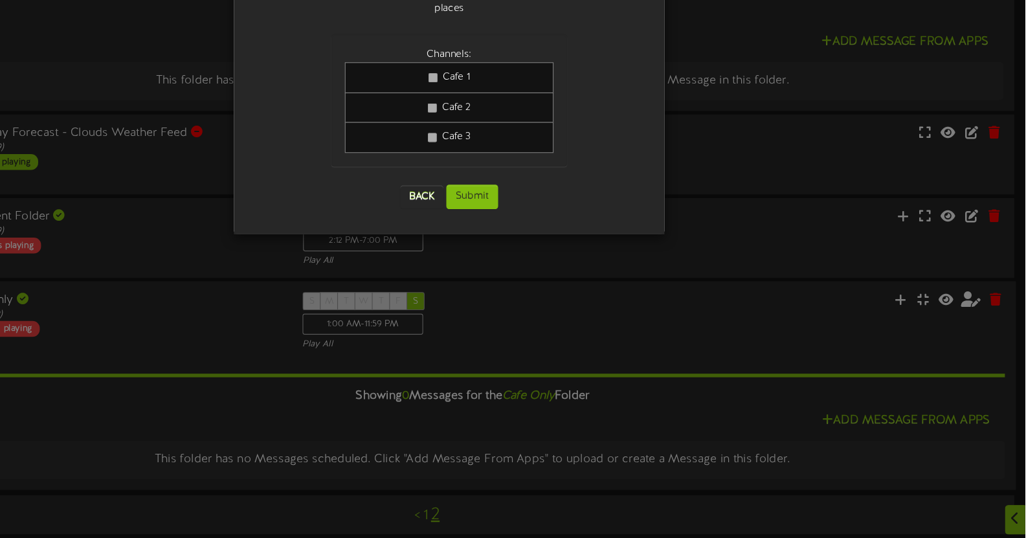
scroll to position [0, 0]
click at [534, 220] on button "Submit" at bounding box center [529, 231] width 47 height 22
